Goal: Information Seeking & Learning: Learn about a topic

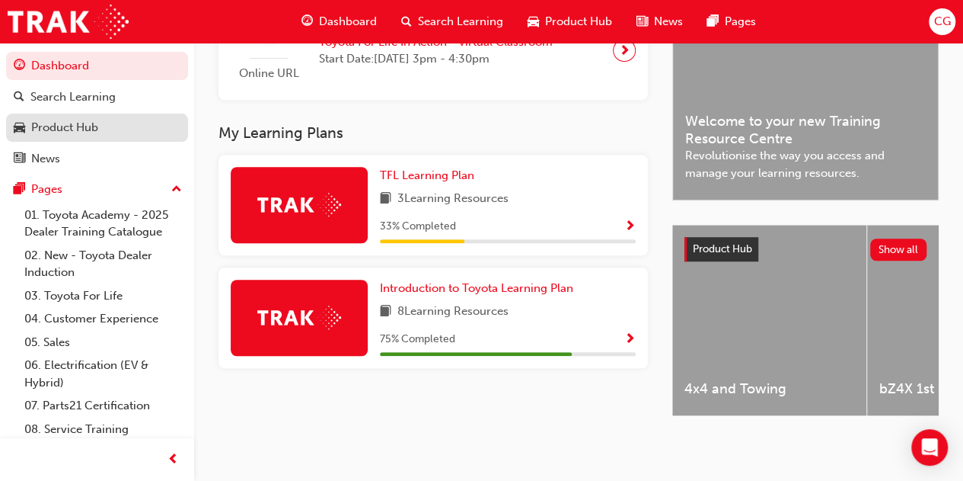
click at [85, 124] on div "Product Hub" at bounding box center [64, 128] width 67 height 18
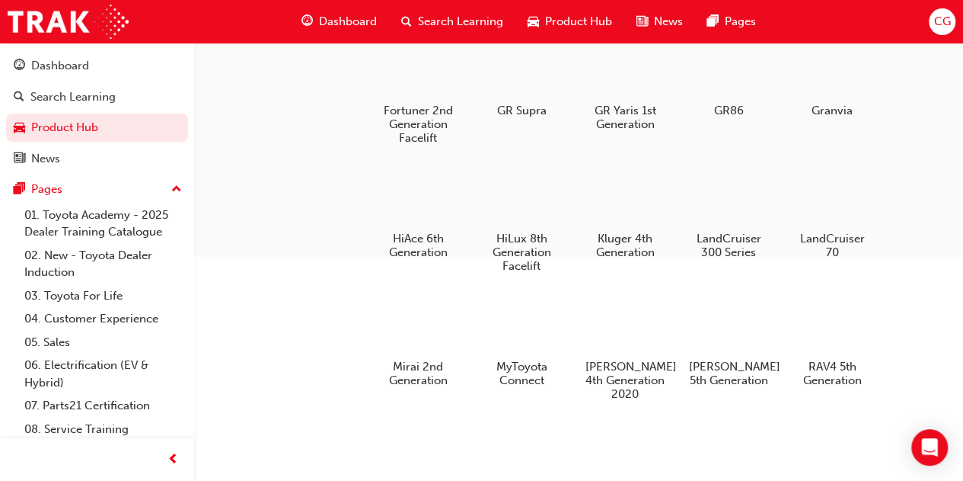
scroll to position [381, 0]
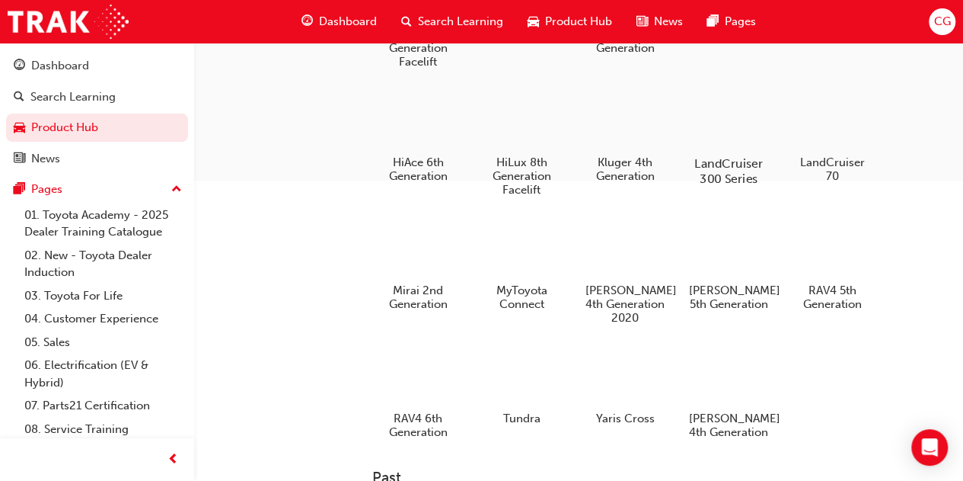
click at [710, 140] on div at bounding box center [728, 119] width 85 height 60
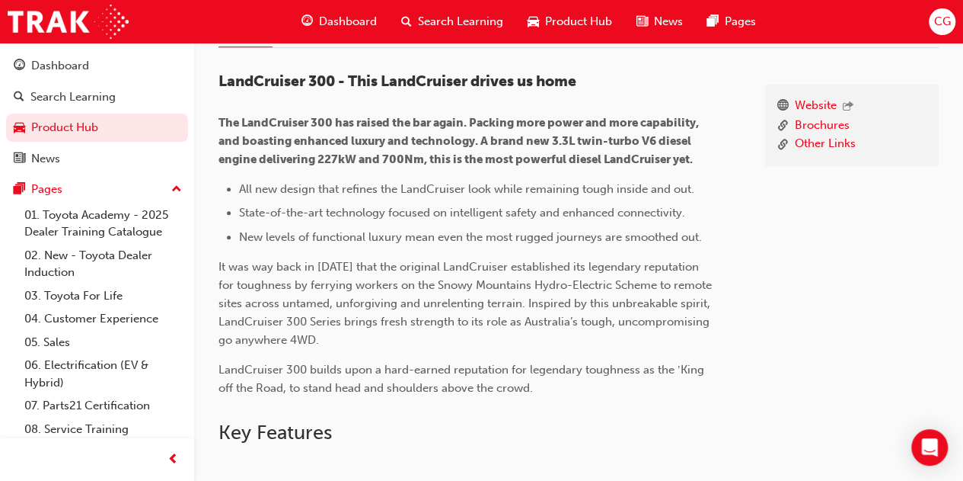
scroll to position [305, 0]
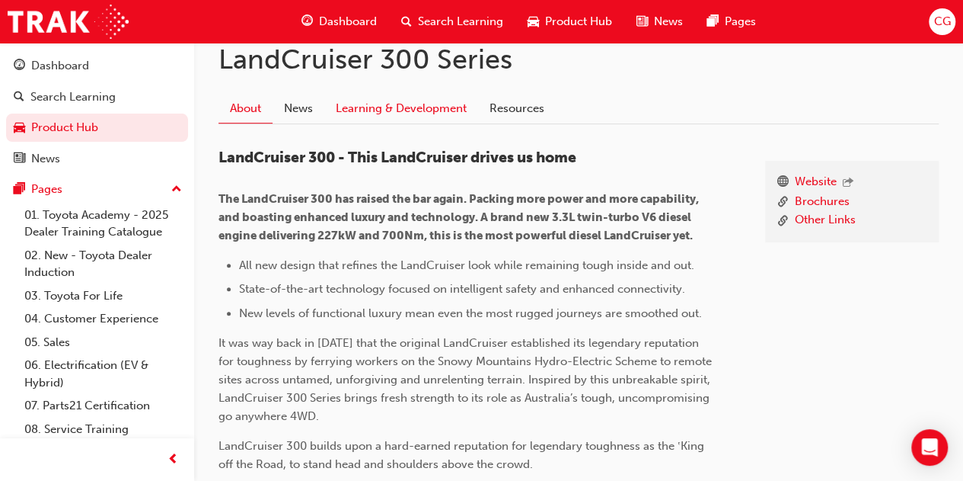
click at [452, 112] on link "Learning & Development" at bounding box center [401, 108] width 154 height 29
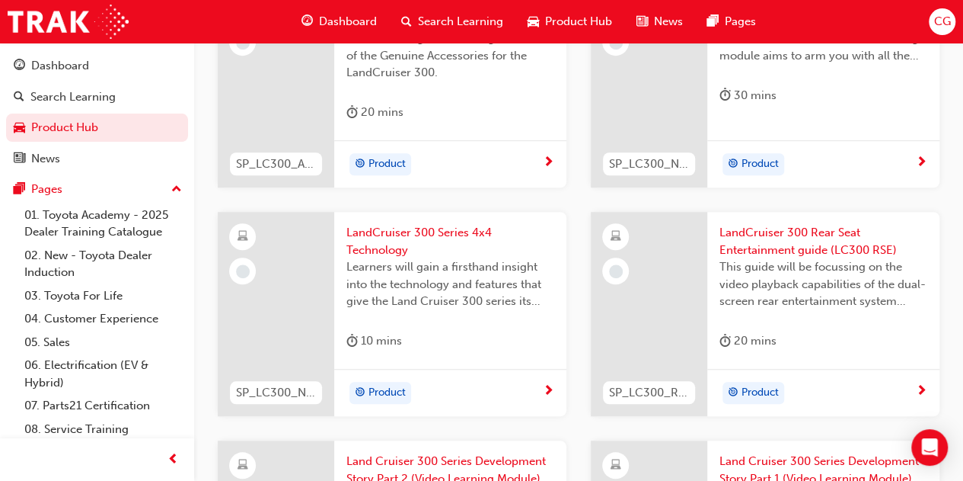
scroll to position [423, 0]
